Goal: Transaction & Acquisition: Purchase product/service

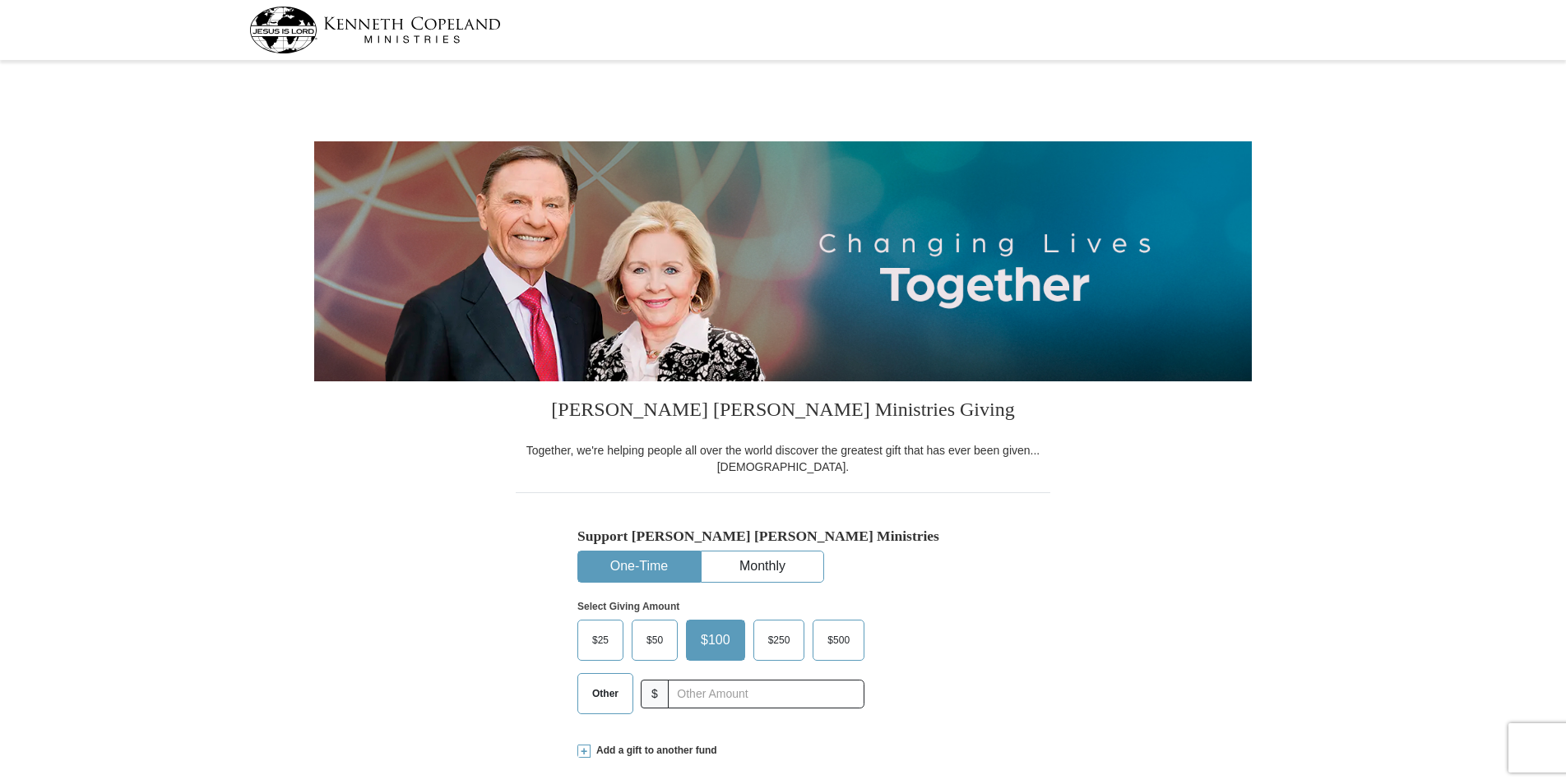
select select "GA"
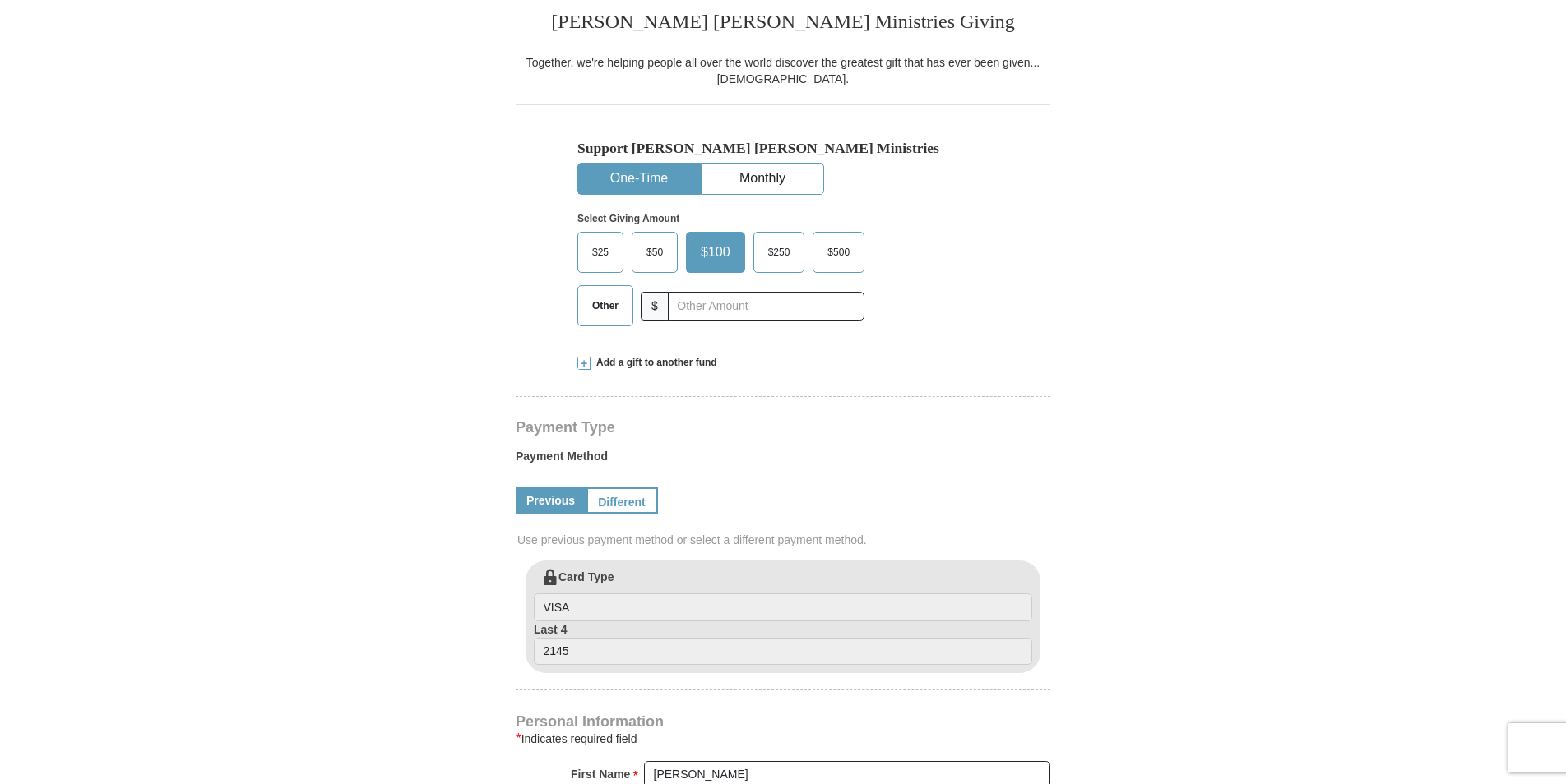
scroll to position [392, 0]
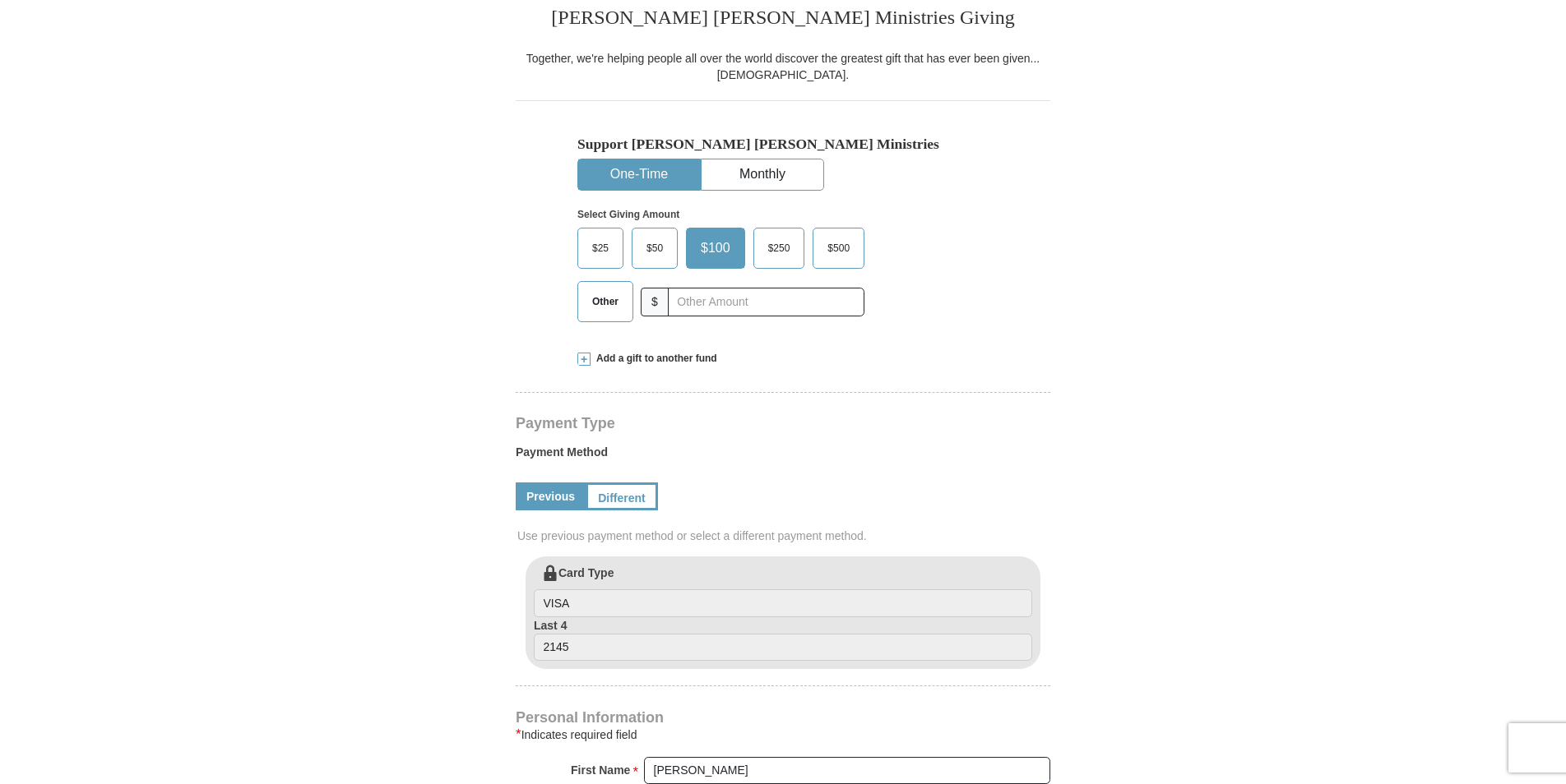
click at [623, 304] on span "Other" at bounding box center [606, 301] width 43 height 24
click at [0, 0] on input "Other" at bounding box center [0, 0] width 0 height 0
click at [690, 301] on input "text" at bounding box center [765, 302] width 182 height 29
type input "25.00"
click at [616, 496] on link "Different" at bounding box center [619, 496] width 69 height 28
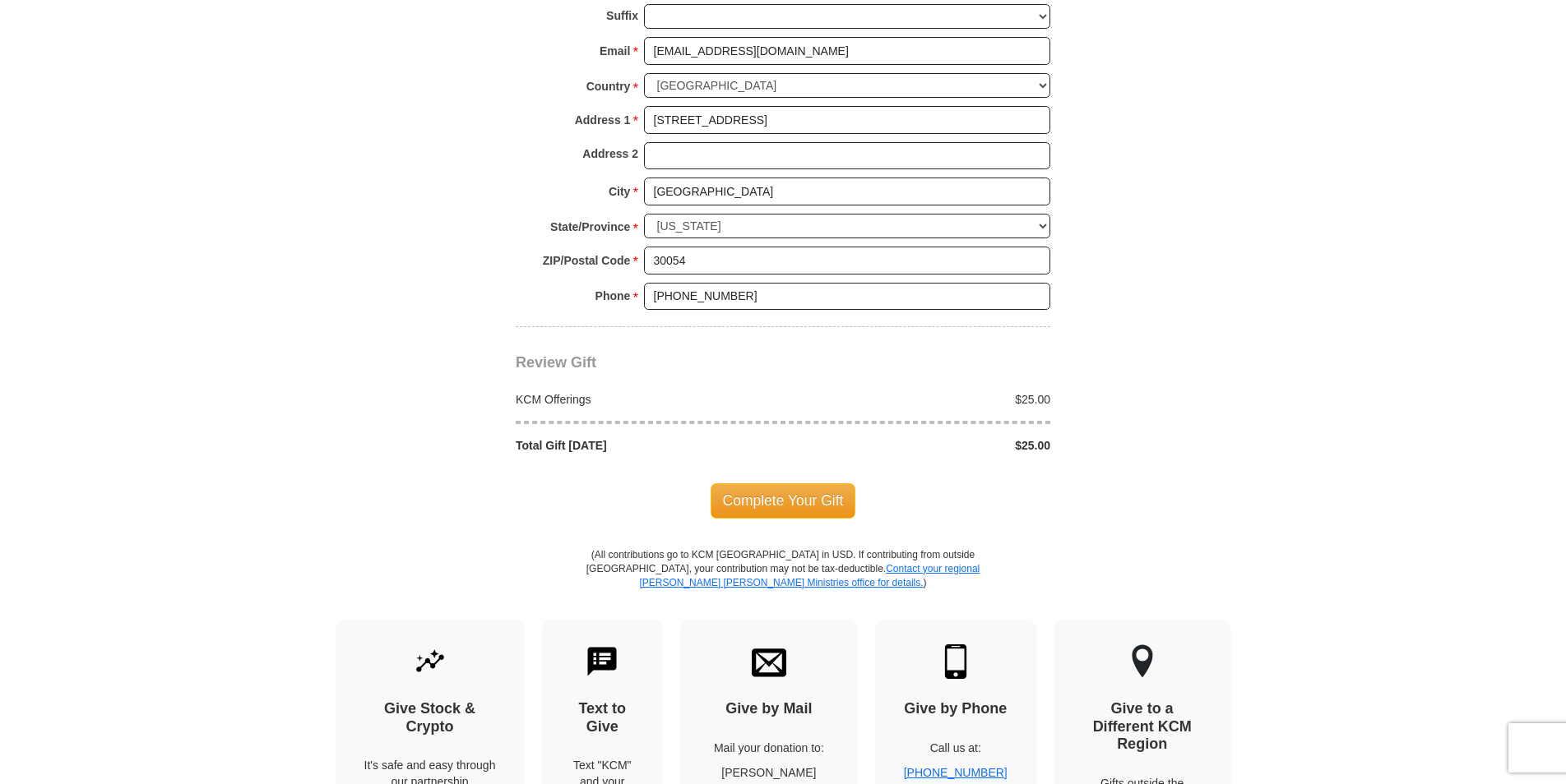
scroll to position [1384, 0]
click at [822, 501] on span "Complete Your Gift" at bounding box center [783, 499] width 145 height 34
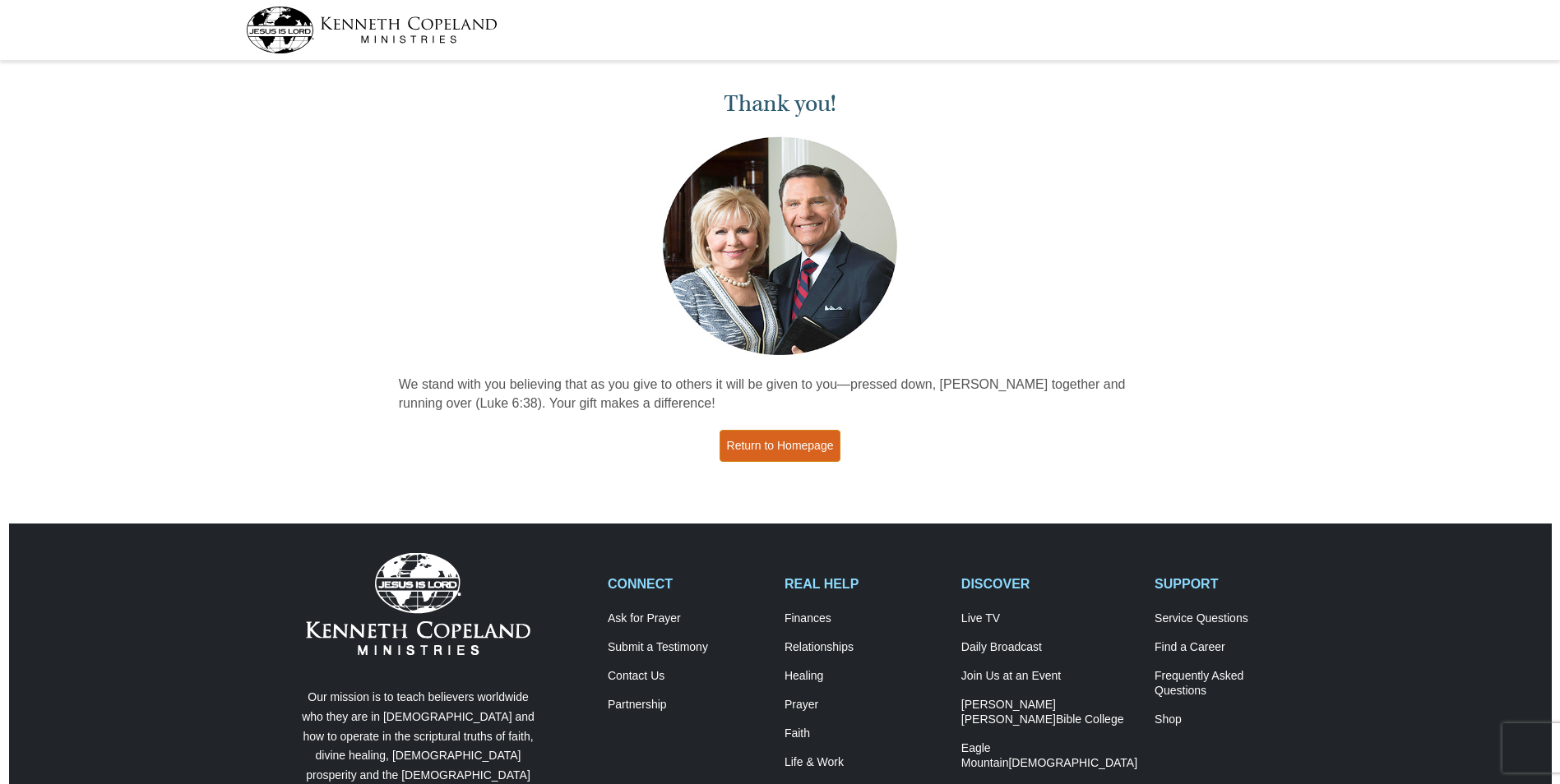
click at [816, 446] on link "Return to Homepage" at bounding box center [781, 446] width 122 height 32
